Goal: Find specific page/section: Find specific page/section

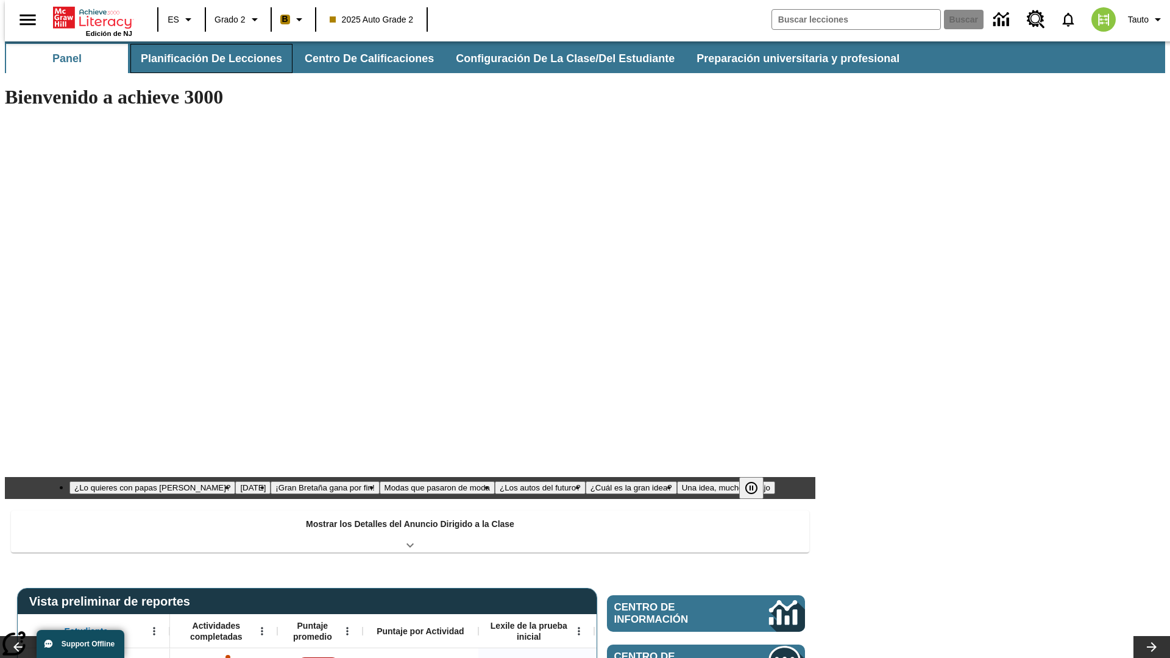
click at [204, 58] on button "Planificación de lecciones" at bounding box center [211, 58] width 162 height 29
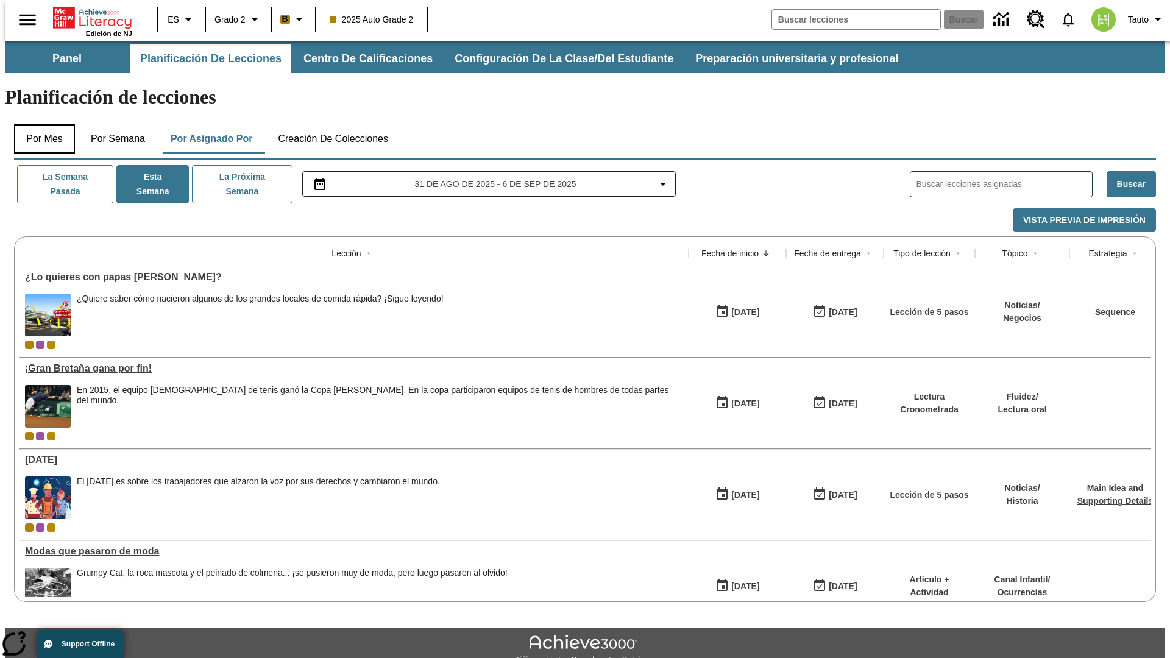
click at [40, 124] on button "Por mes" at bounding box center [44, 138] width 61 height 29
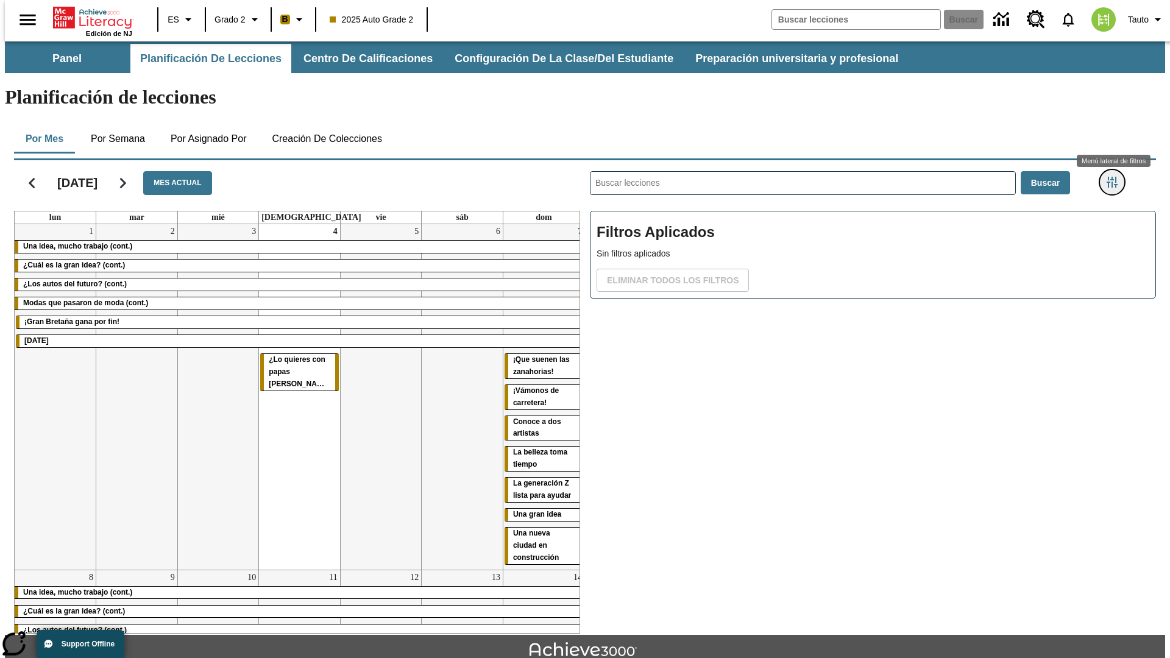
click at [1116, 177] on icon "Menú lateral de filtros" at bounding box center [1112, 182] width 11 height 11
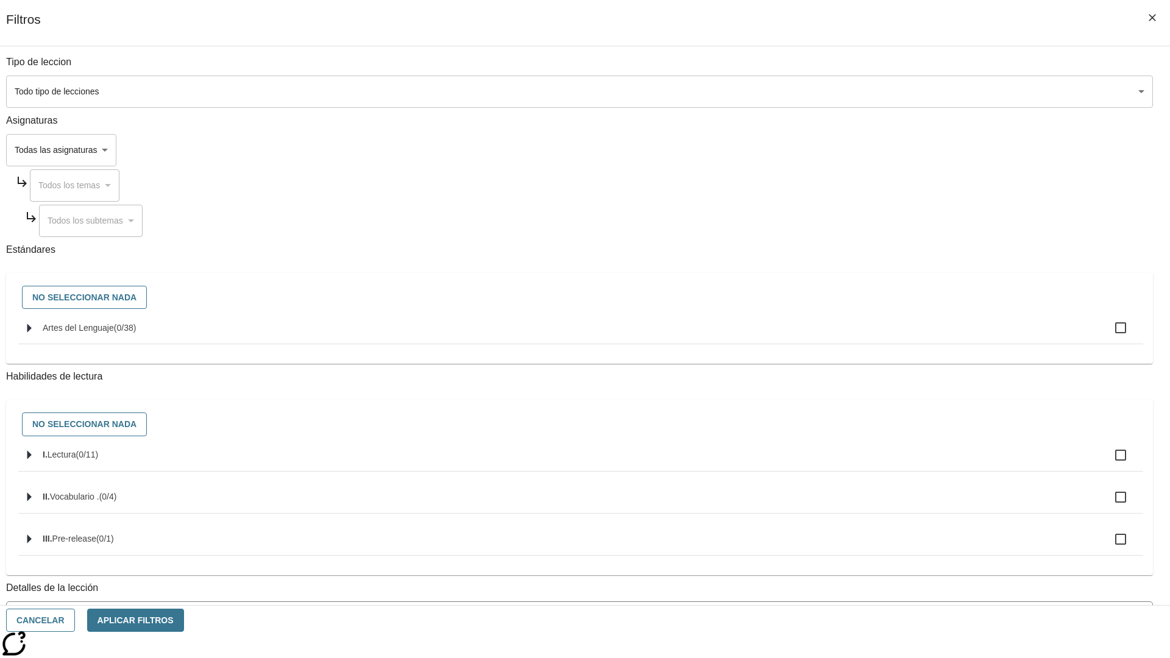
click at [877, 91] on body "[MEDICAL_DATA] al contenido principal Edición de NJ ES Grado 2 B 2025 Auto Grad…" at bounding box center [585, 377] width 1160 height 672
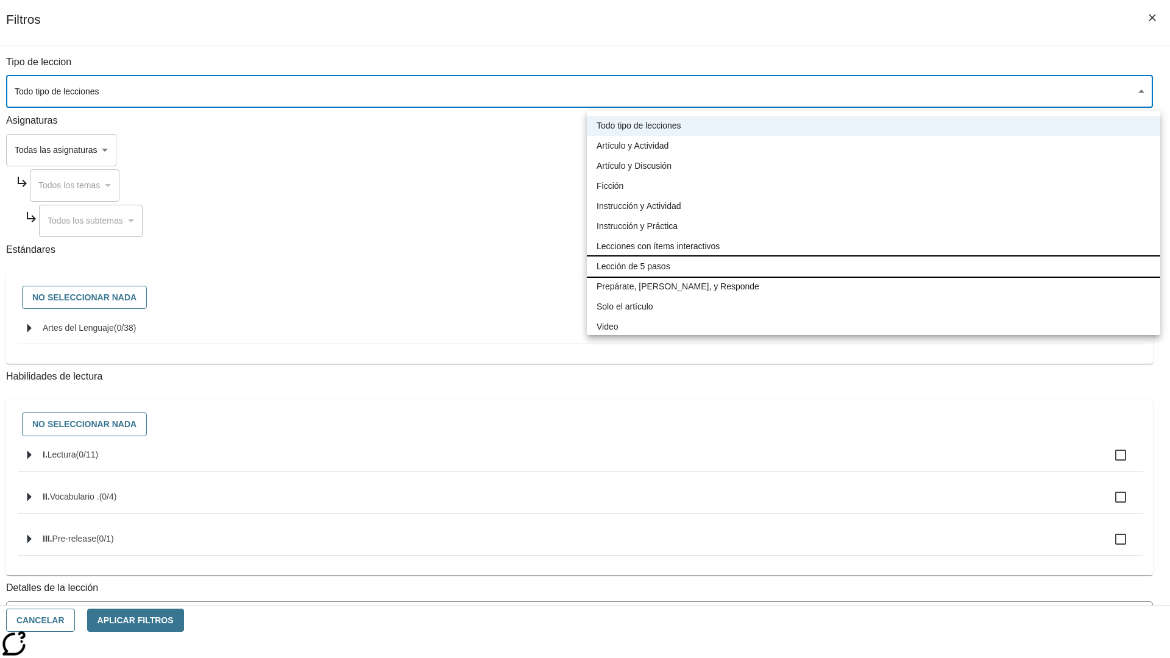
click at [873, 266] on li "Lección de 5 pasos" at bounding box center [873, 267] width 573 height 20
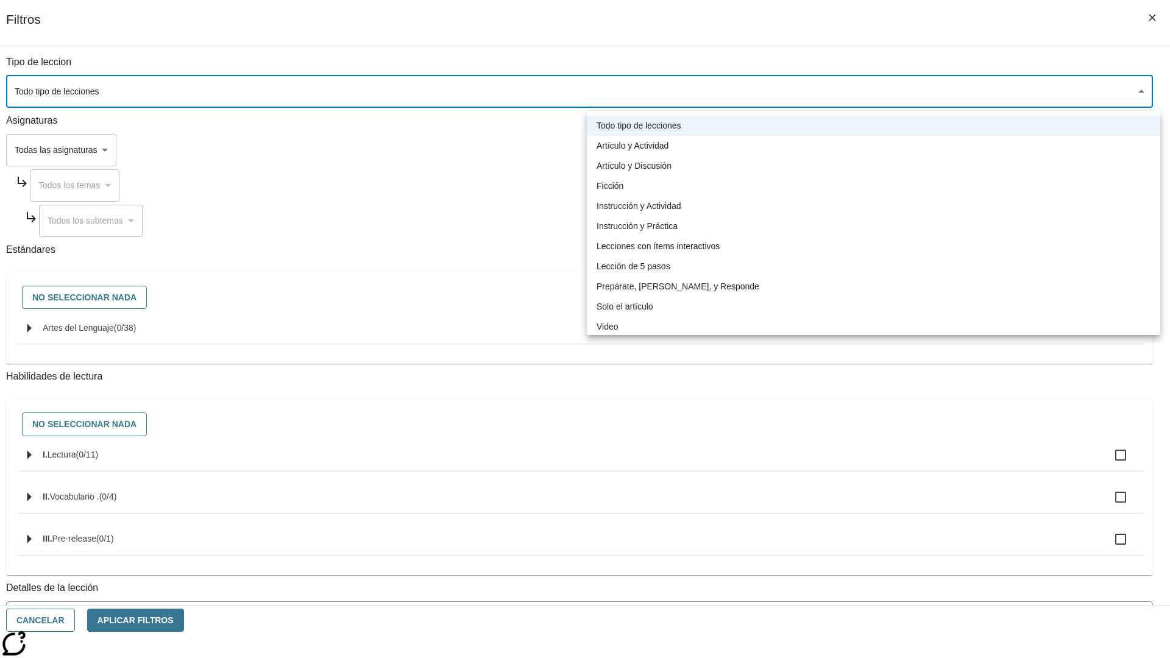
type input "1"
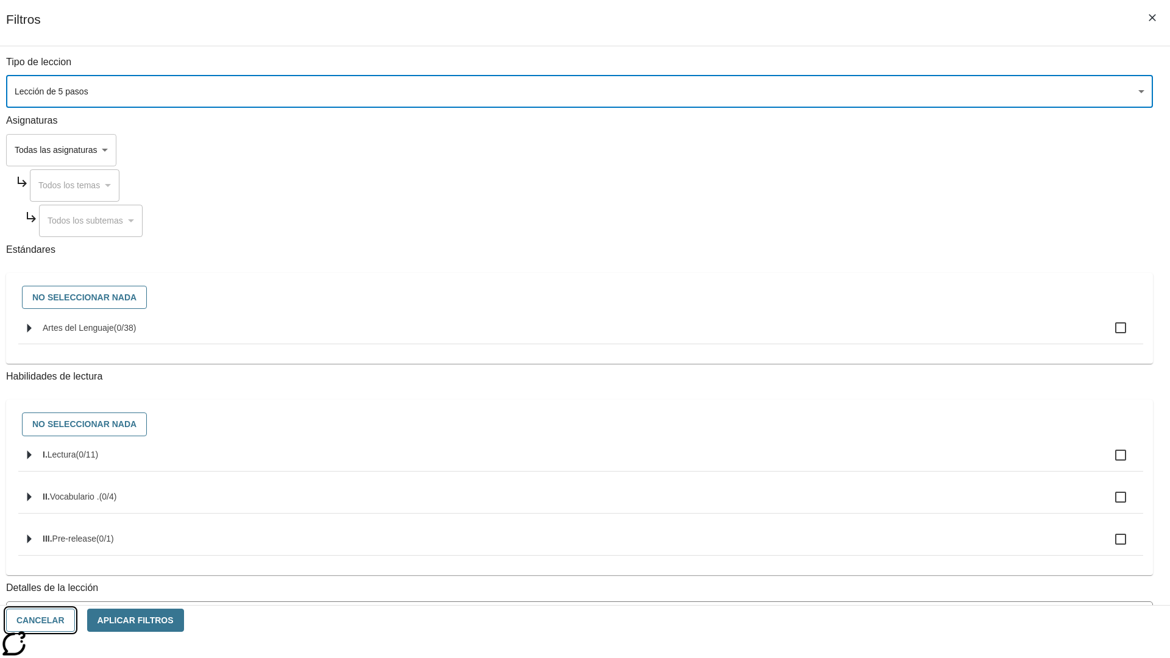
click at [75, 620] on button "Cancelar" at bounding box center [40, 621] width 69 height 24
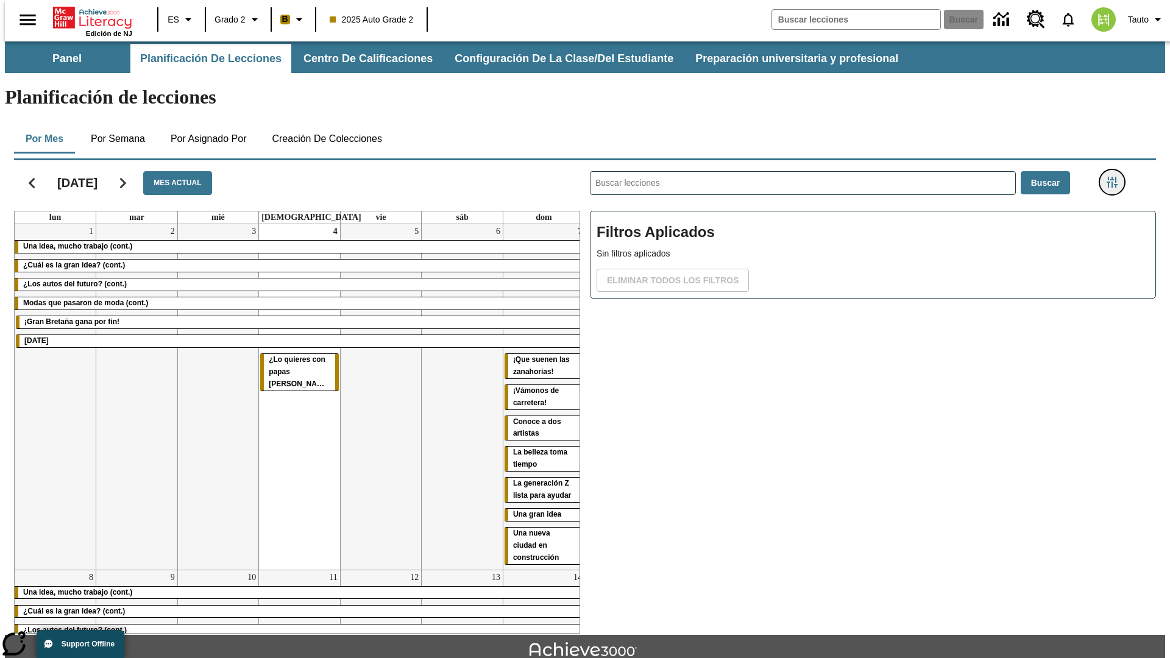
click at [1116, 177] on icon "Menú lateral de filtros" at bounding box center [1112, 182] width 11 height 11
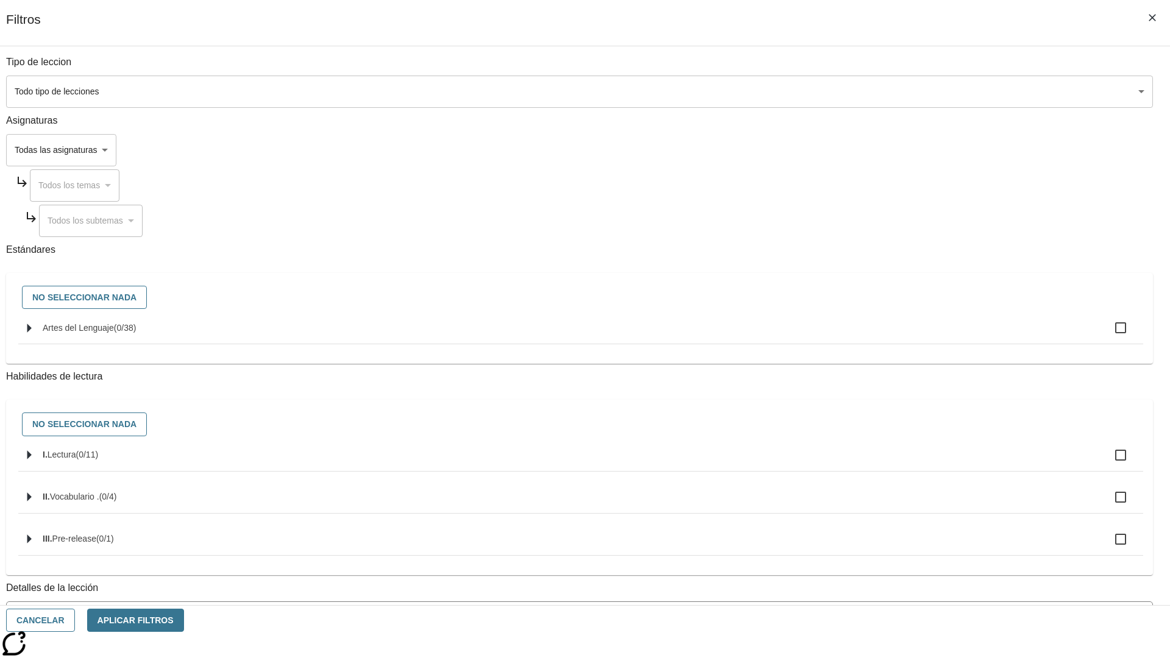
click at [877, 91] on body "[MEDICAL_DATA] al contenido principal Edición de NJ ES Grado 2 B 2025 Auto Grad…" at bounding box center [585, 377] width 1160 height 672
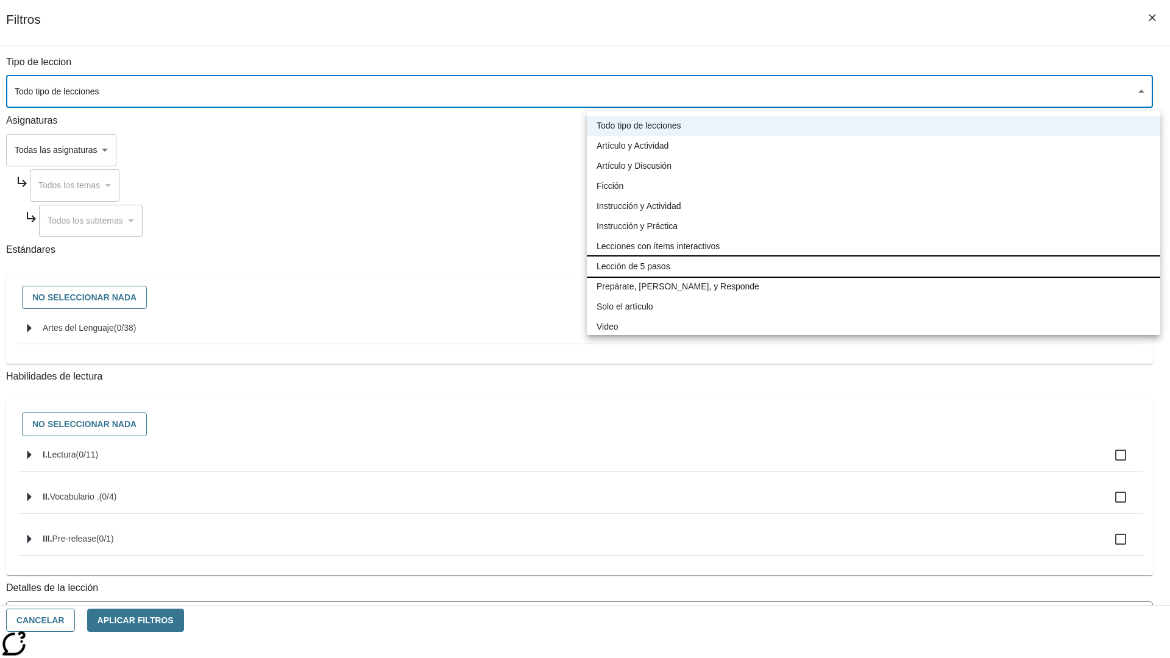
click at [873, 266] on li "Lección de 5 pasos" at bounding box center [873, 267] width 573 height 20
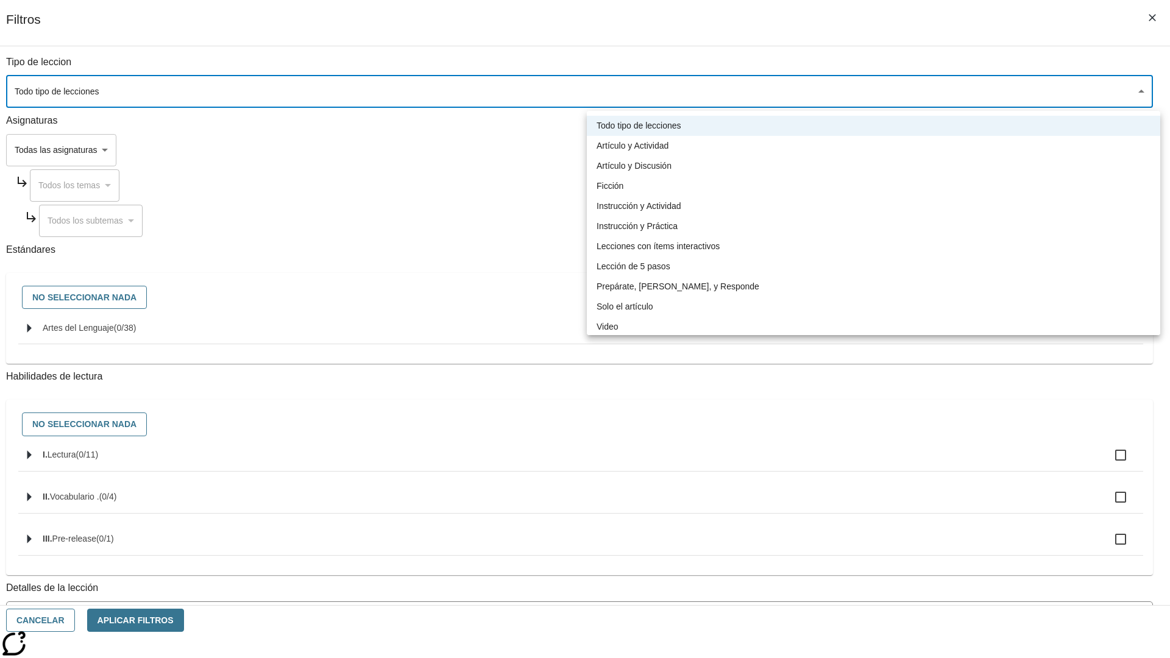
type input "1"
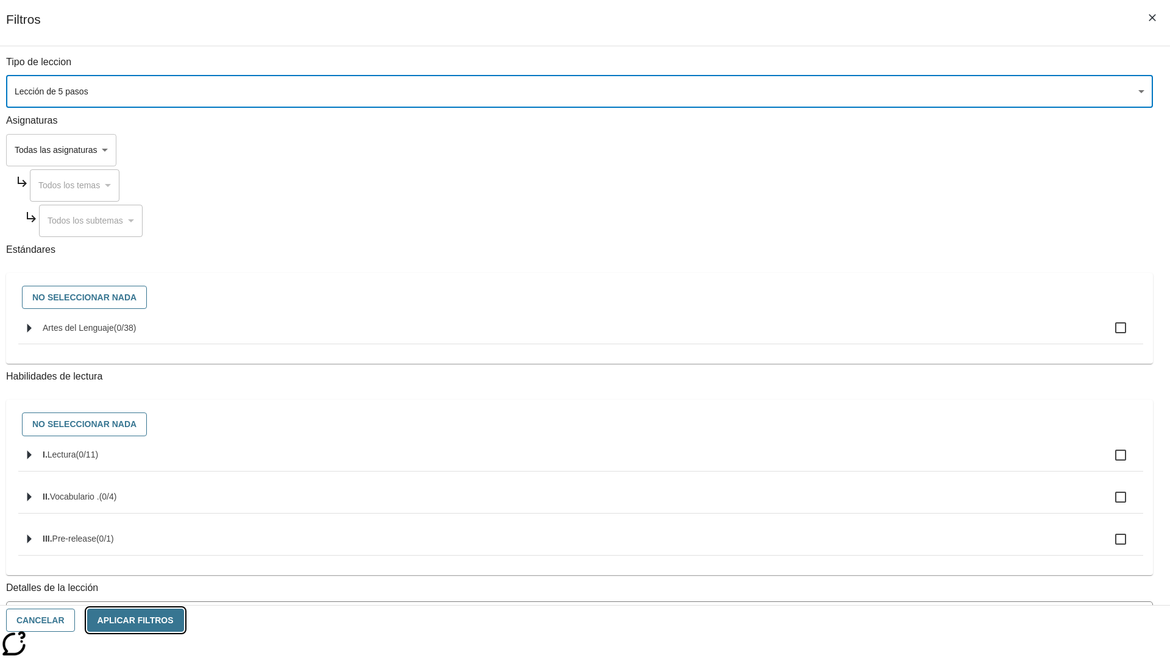
click at [184, 620] on button "Aplicar Filtros" at bounding box center [135, 621] width 97 height 24
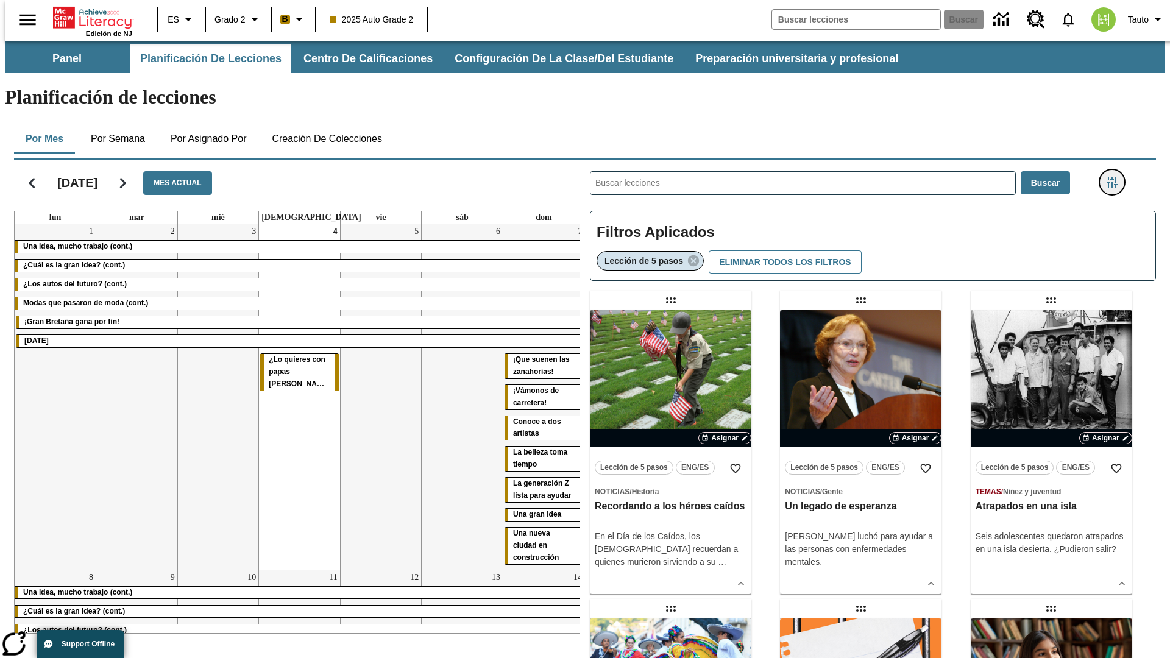
click at [1116, 177] on icon "Menú lateral de filtros" at bounding box center [1112, 182] width 11 height 11
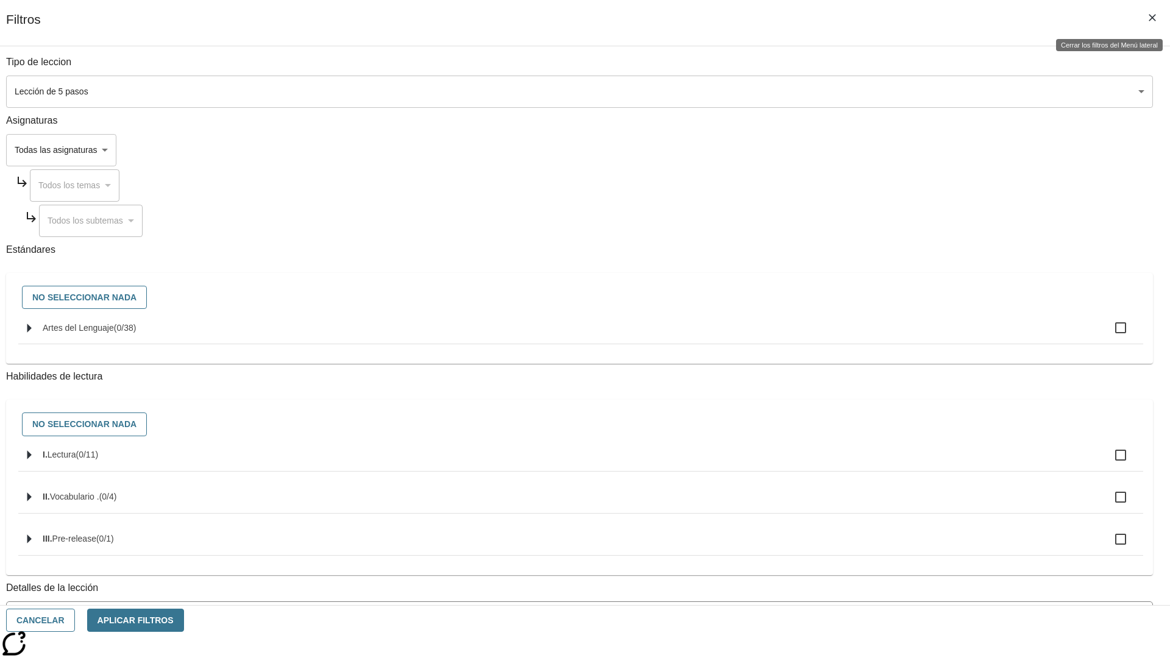
click at [1152, 18] on icon "Cerrar los filtros del Menú lateral" at bounding box center [1152, 17] width 7 height 7
click at [1116, 177] on icon "Menú lateral de filtros" at bounding box center [1112, 182] width 11 height 11
